Goal: Transaction & Acquisition: Book appointment/travel/reservation

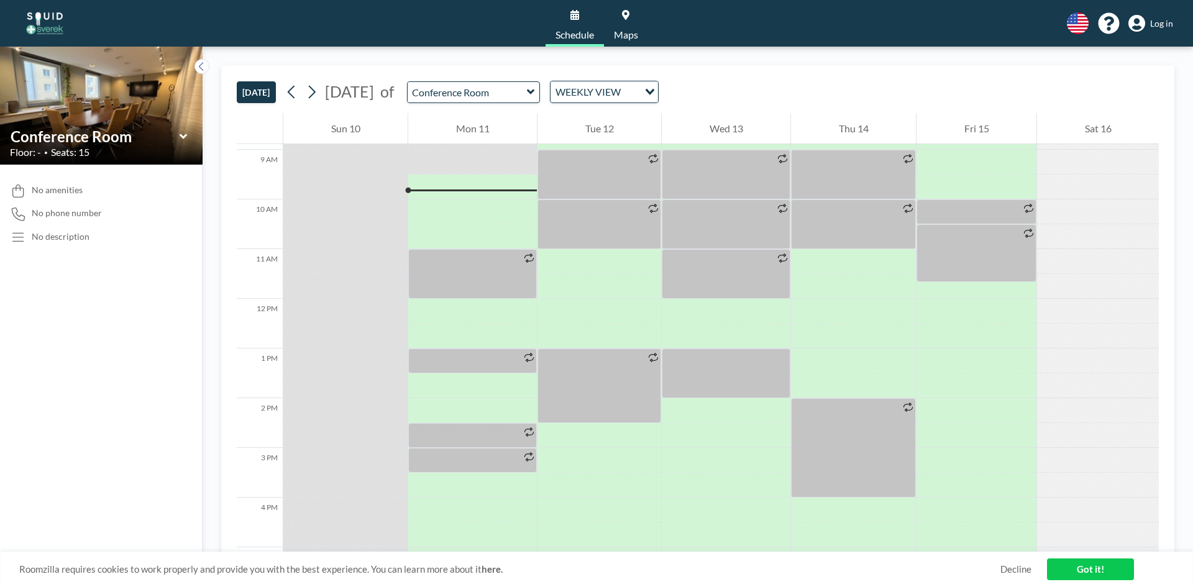
scroll to position [447, 0]
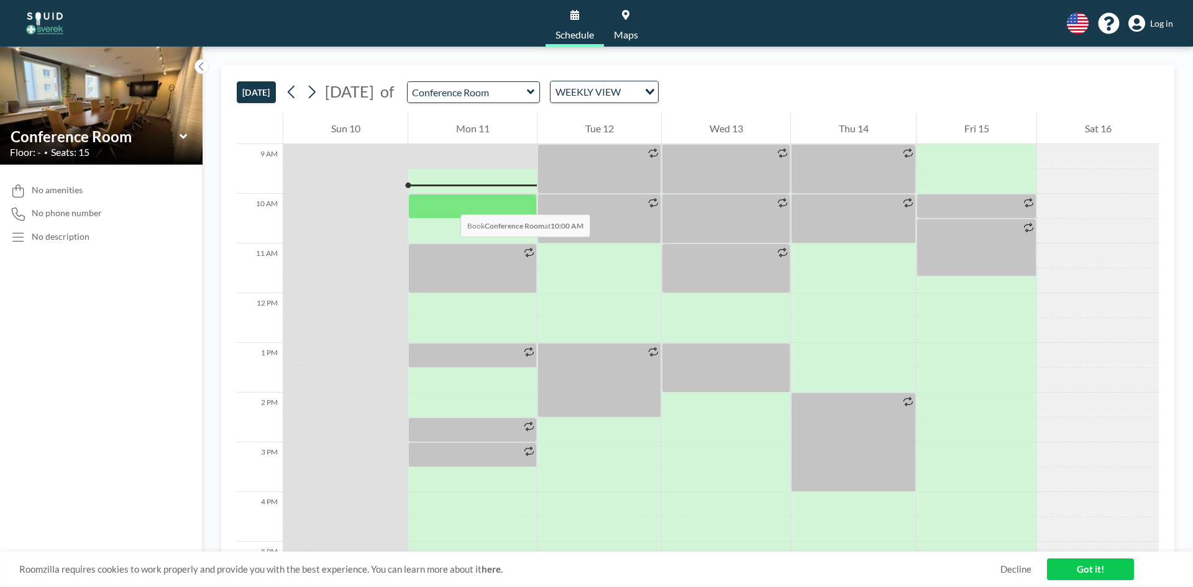
click at [448, 202] on div at bounding box center [472, 206] width 129 height 25
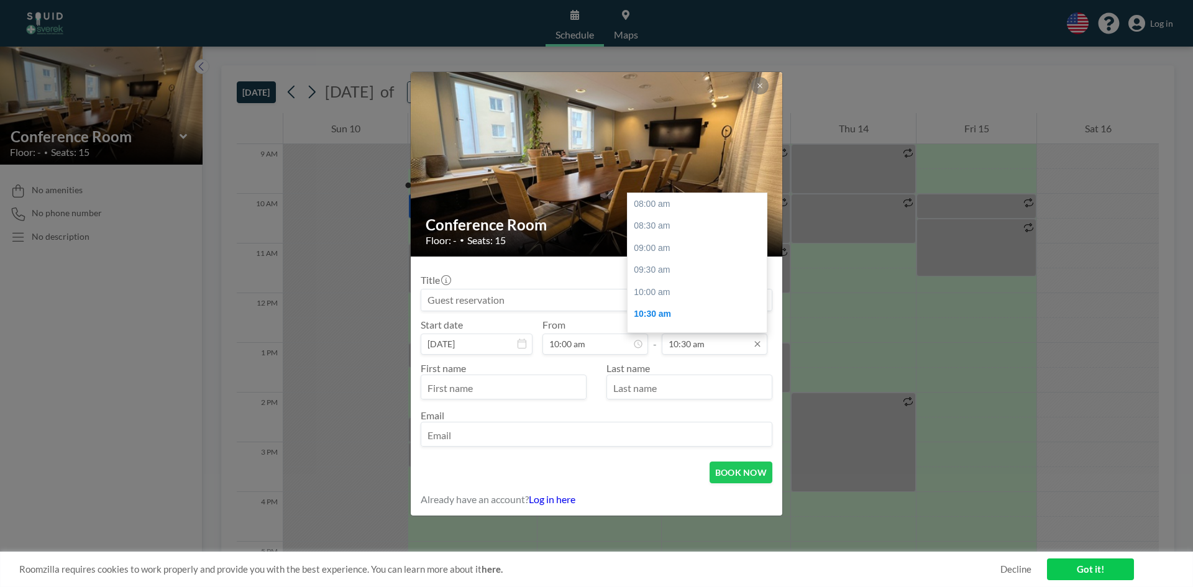
scroll to position [111, 0]
click at [728, 344] on input "10:30 am" at bounding box center [715, 344] width 106 height 21
click at [665, 228] on div "11:00 am" at bounding box center [699, 226] width 145 height 22
type input "11:00 am"
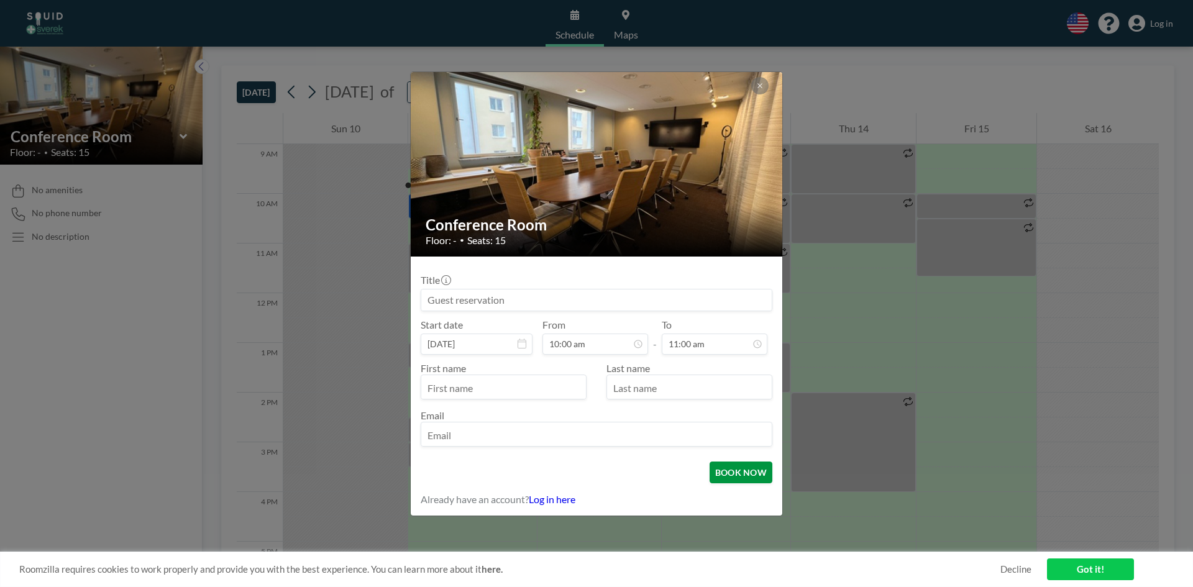
click at [748, 480] on button "BOOK NOW" at bounding box center [741, 473] width 63 height 22
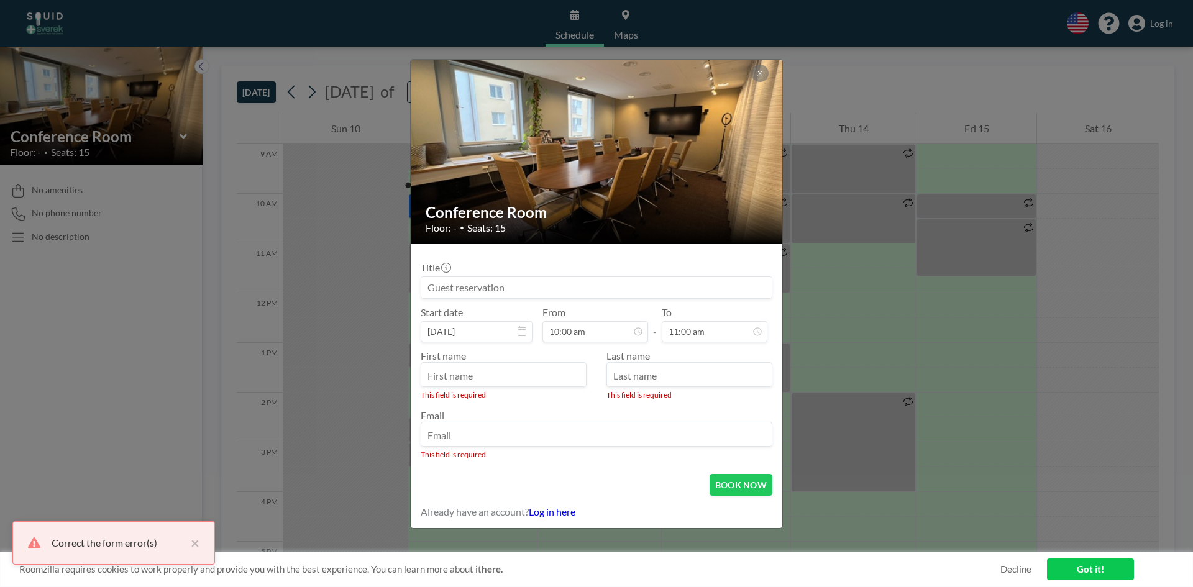
click at [545, 365] on input "text" at bounding box center [503, 375] width 165 height 21
type input "[PERSON_NAME]"
click at [691, 377] on input "text" at bounding box center [689, 375] width 165 height 21
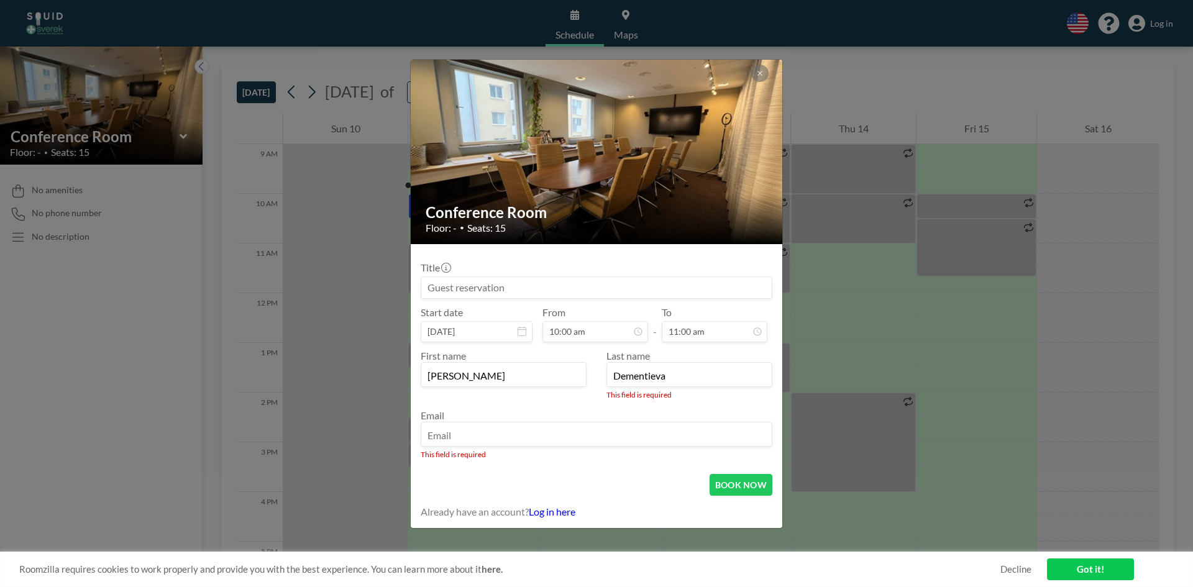
type input "Dementieva"
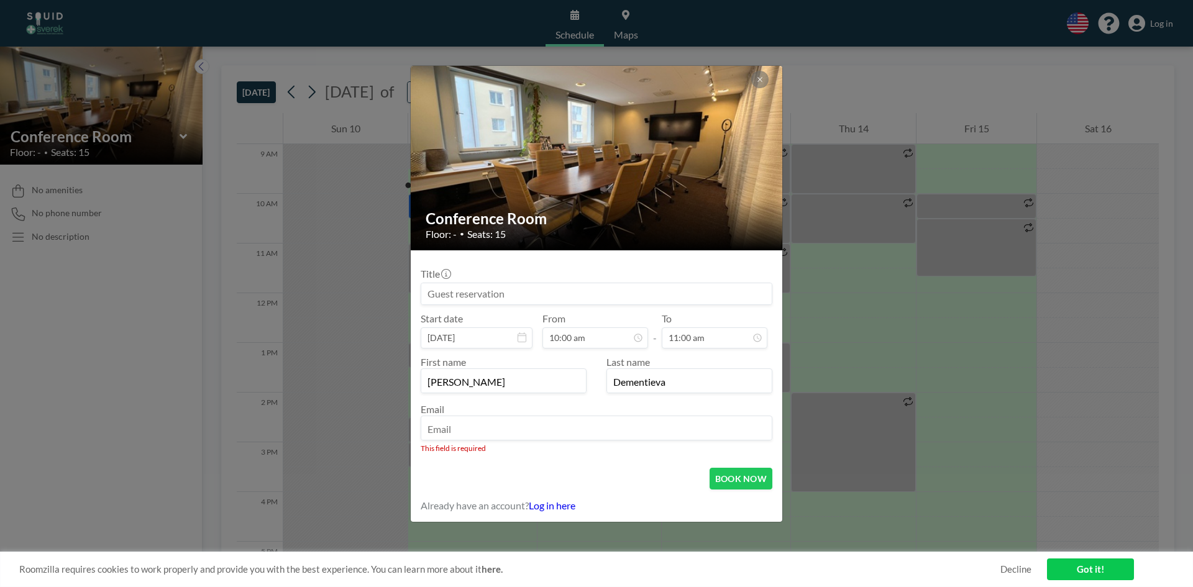
click at [660, 442] on div "Email This field is required" at bounding box center [597, 428] width 352 height 50
type input "[PERSON_NAME][EMAIL_ADDRESS][PERSON_NAME][DOMAIN_NAME]"
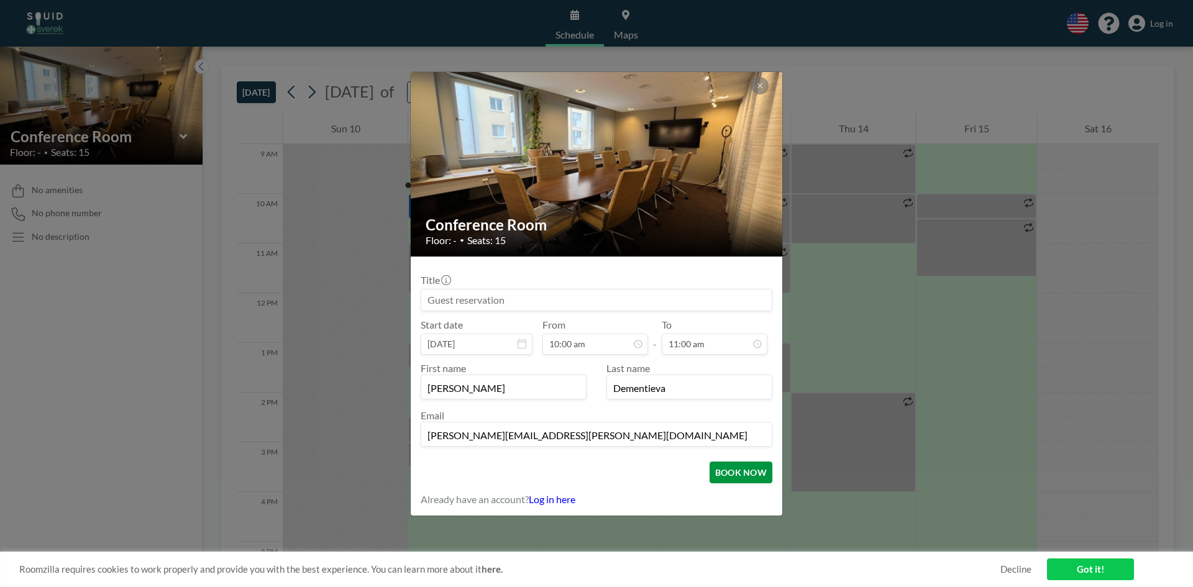
click at [751, 478] on button "BOOK NOW" at bounding box center [741, 473] width 63 height 22
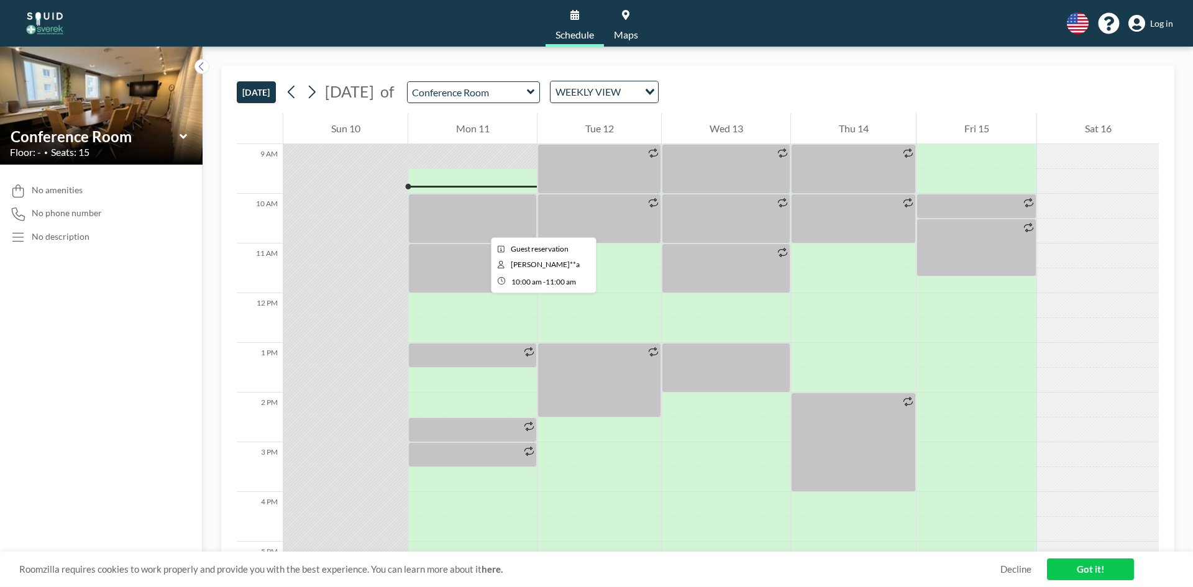
click at [481, 226] on div at bounding box center [472, 219] width 129 height 50
